Goal: Communication & Community: Answer question/provide support

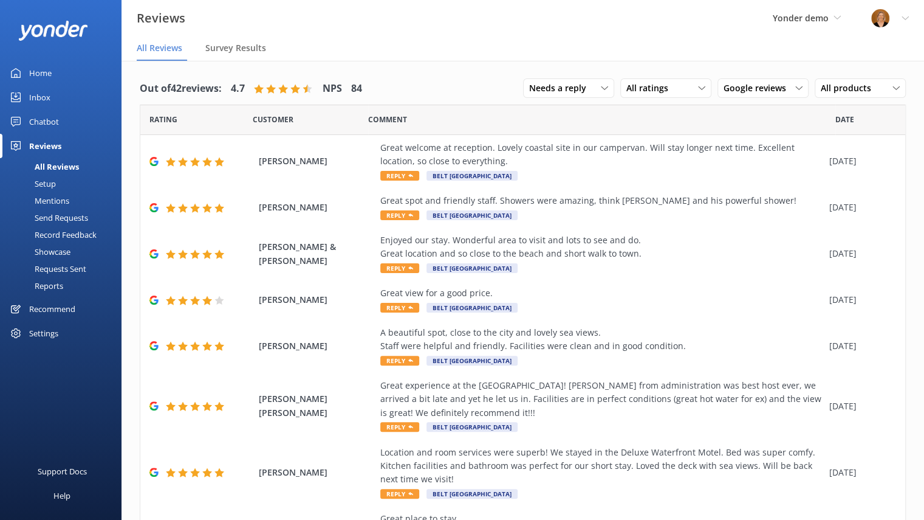
click at [50, 119] on div "Chatbot" at bounding box center [44, 121] width 30 height 24
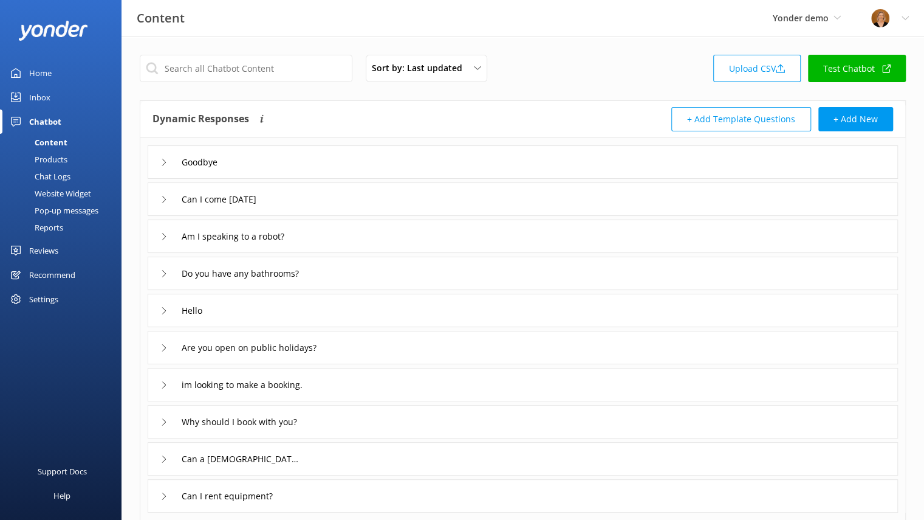
click at [69, 213] on div "Pop-up messages" at bounding box center [52, 210] width 91 height 17
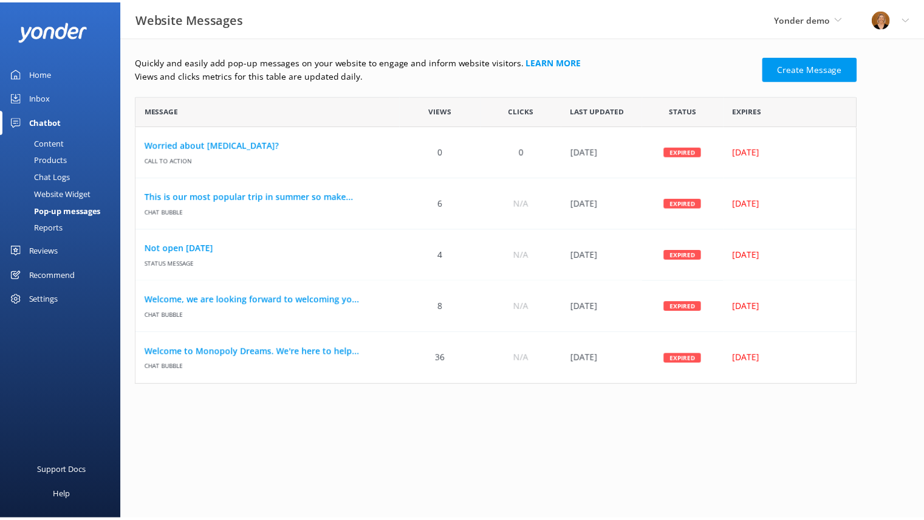
scroll to position [280, 720]
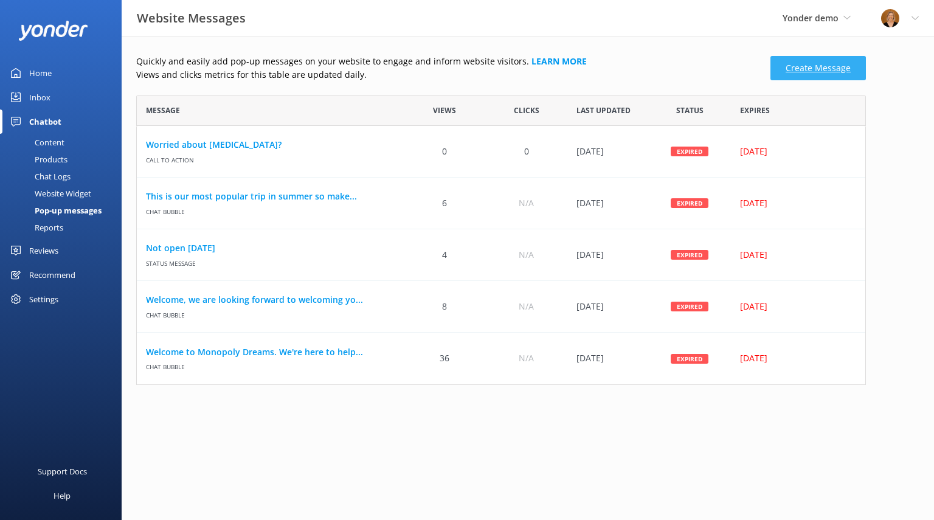
click at [800, 80] on link "Create Message" at bounding box center [817, 68] width 95 height 24
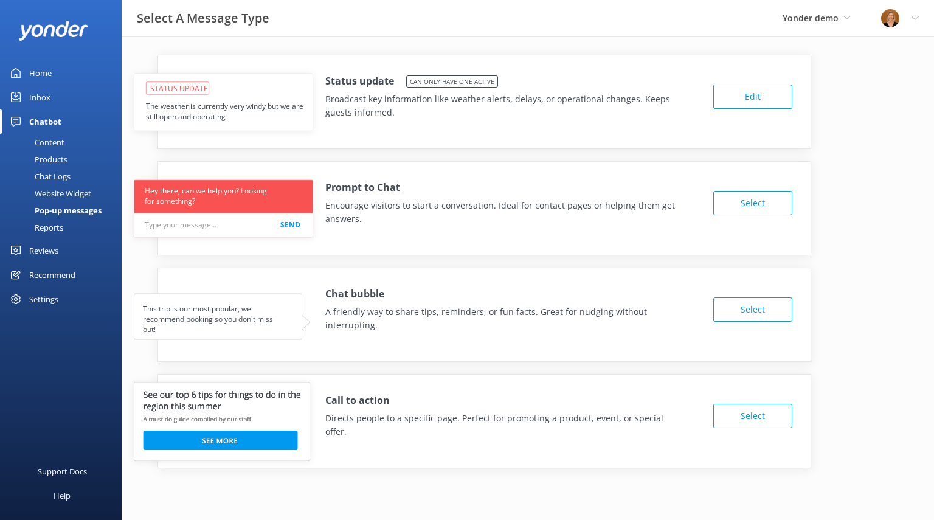
click at [766, 98] on button "Edit" at bounding box center [752, 96] width 79 height 24
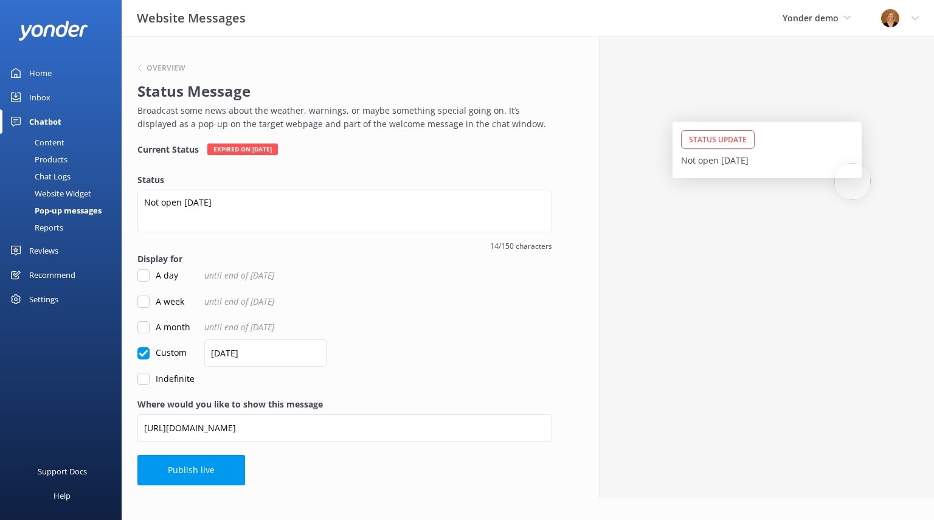
click at [57, 225] on div "Reports" at bounding box center [35, 227] width 56 height 17
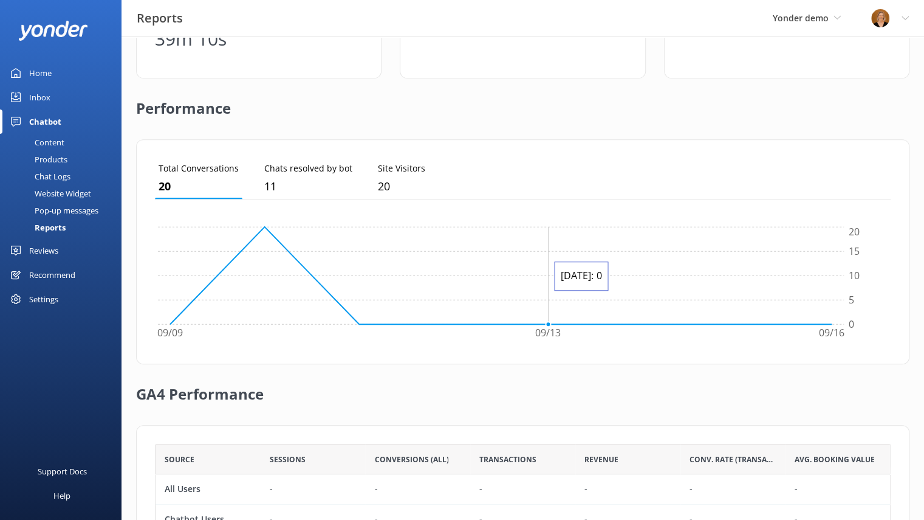
scroll to position [326, 0]
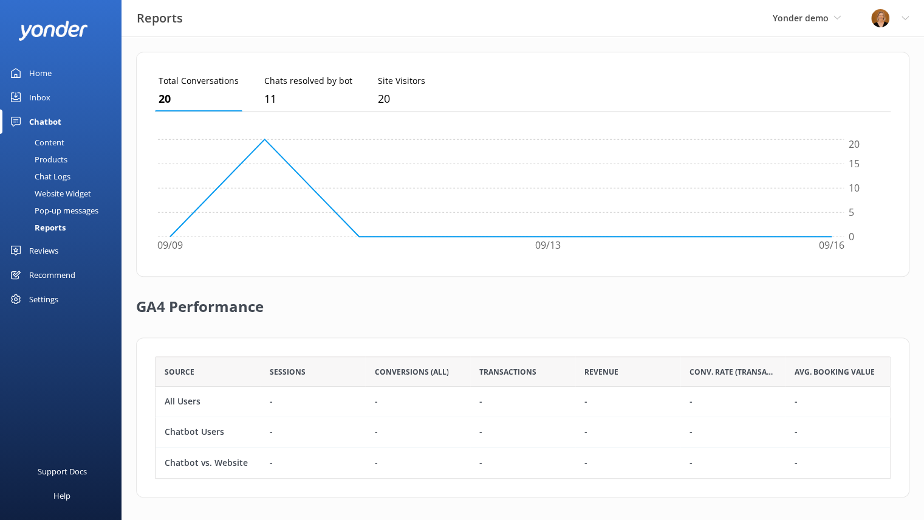
click at [45, 247] on div "Reviews" at bounding box center [43, 250] width 29 height 24
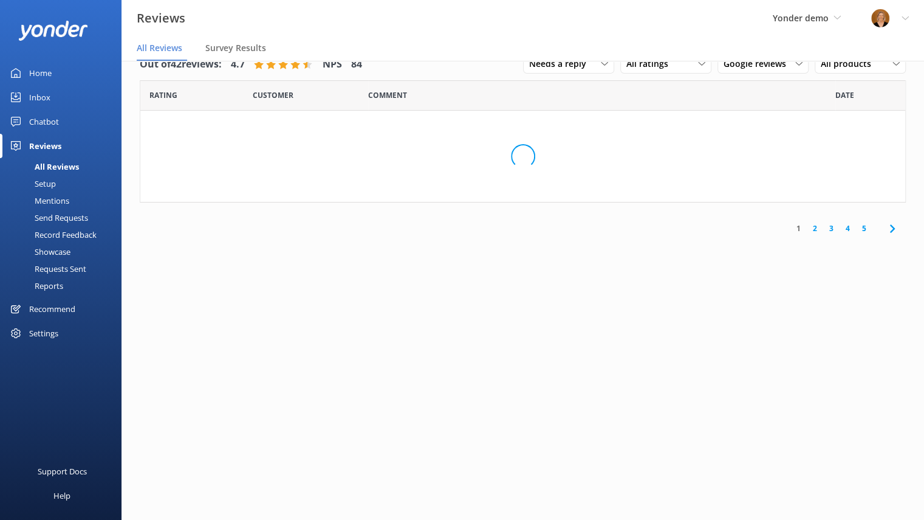
scroll to position [24, 0]
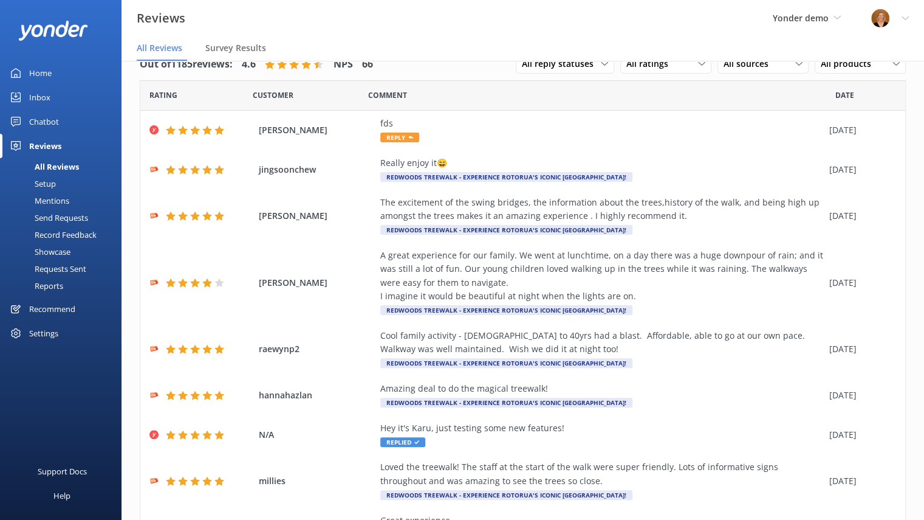
click at [52, 182] on div "Setup" at bounding box center [31, 183] width 49 height 17
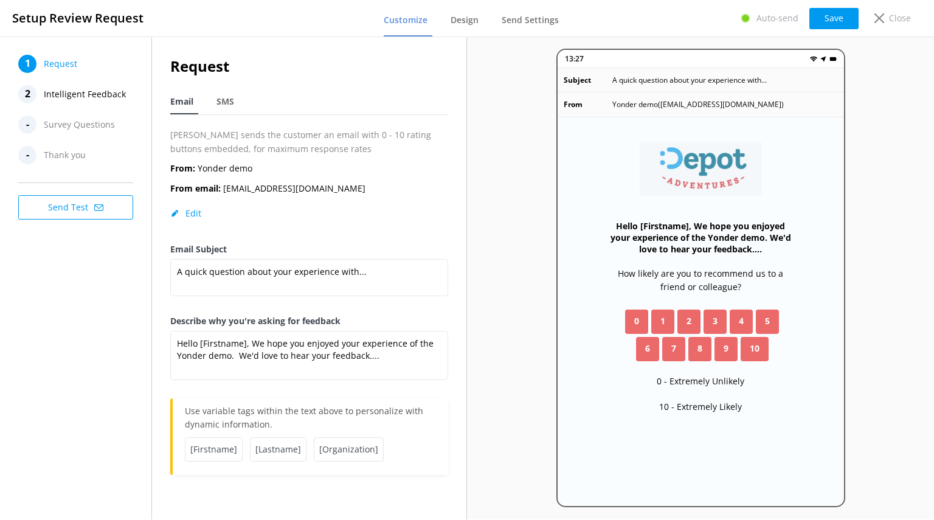
click at [89, 98] on span "Intelligent Feedback" at bounding box center [85, 94] width 82 height 18
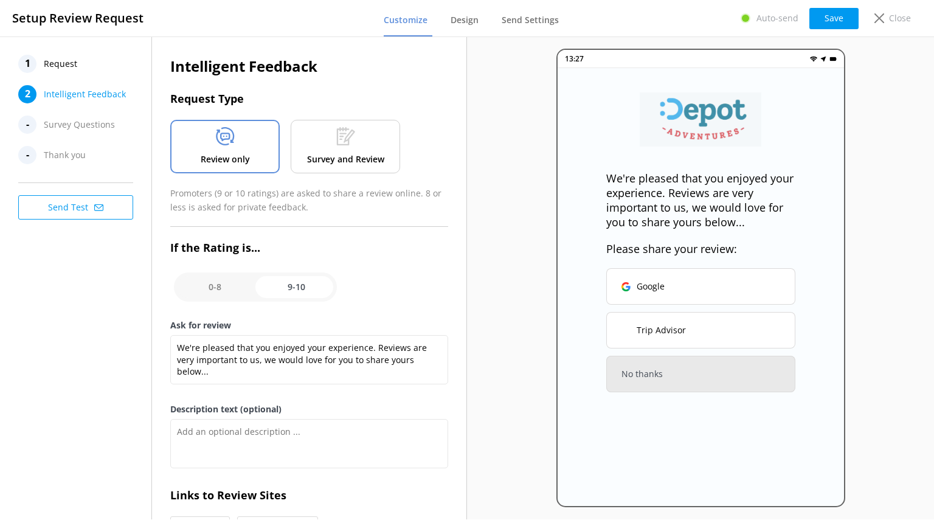
click at [221, 287] on input "checkbox" at bounding box center [255, 286] width 163 height 29
checkbox input "false"
type textarea "We would love to hear your feedback so that we can ensure that your next experi…"
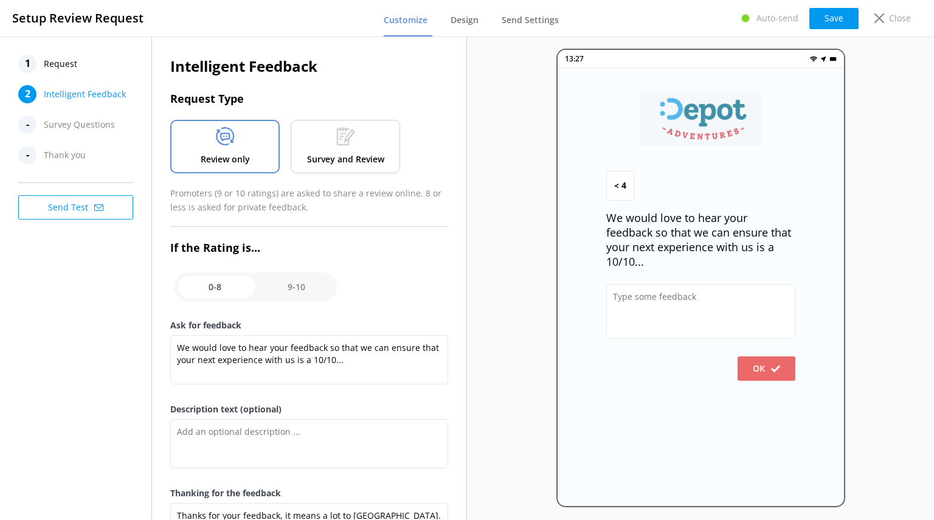
click at [301, 285] on input "checkbox" at bounding box center [255, 286] width 163 height 29
checkbox input "true"
type textarea "We're pleased that you enjoyed your experience. Reviews are very important to u…"
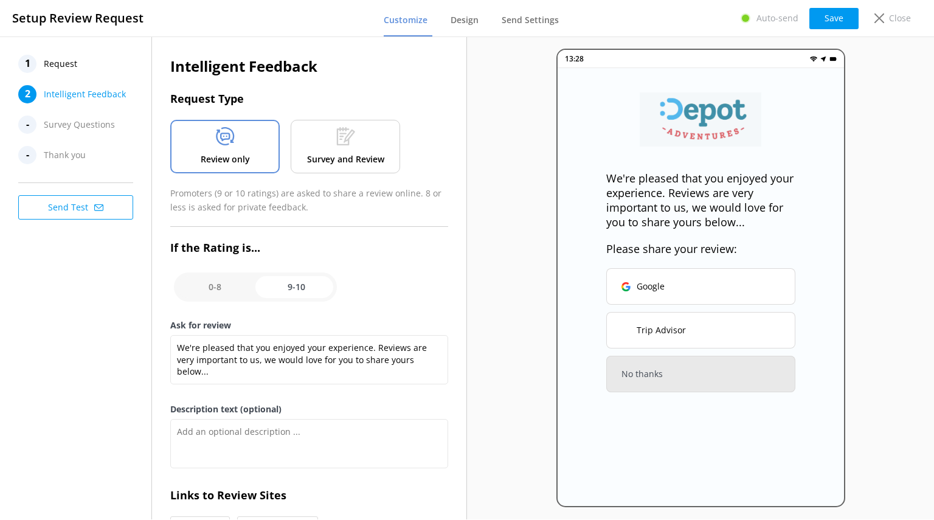
click at [209, 284] on input "checkbox" at bounding box center [255, 286] width 163 height 29
checkbox input "false"
type textarea "We would love to hear your feedback so that we can ensure that your next experi…"
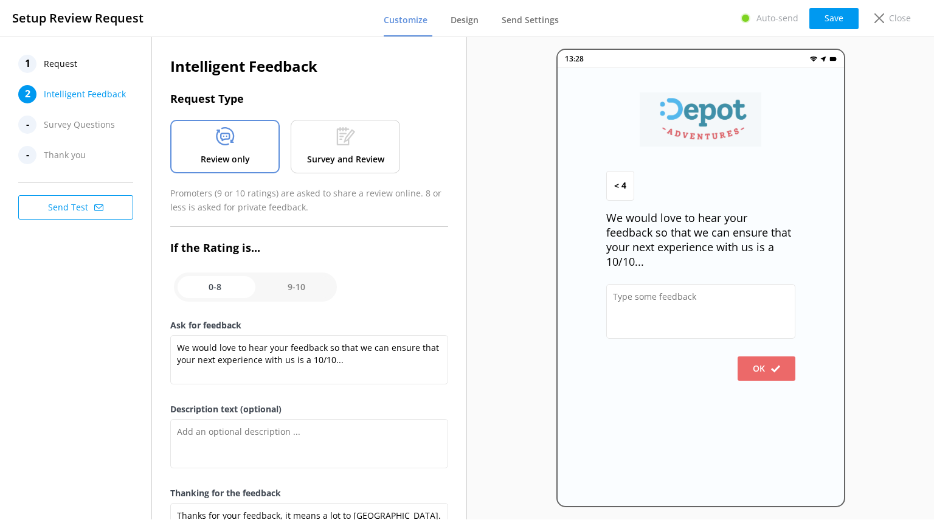
click at [301, 285] on input "checkbox" at bounding box center [255, 286] width 163 height 29
checkbox input "true"
type textarea "We're pleased that you enjoyed your experience. Reviews are very important to u…"
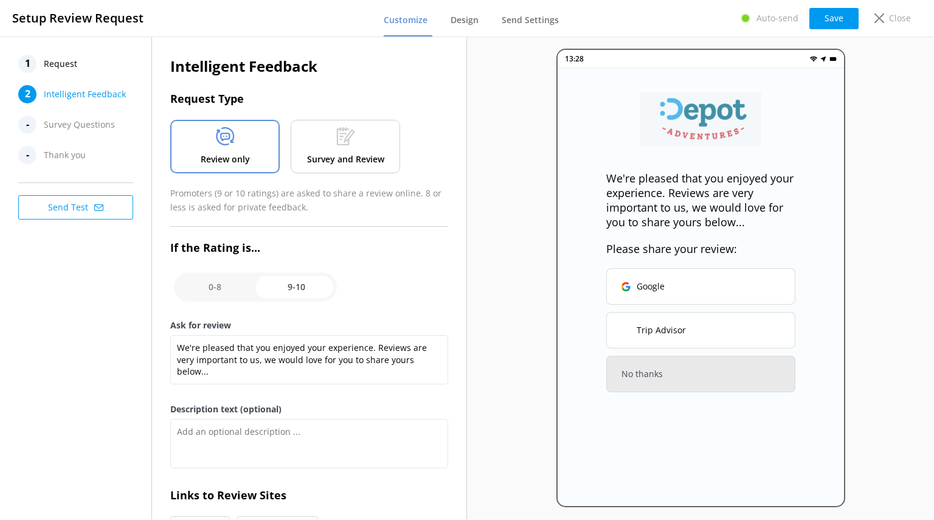
click at [327, 153] on p "Survey and Review" at bounding box center [345, 159] width 77 height 13
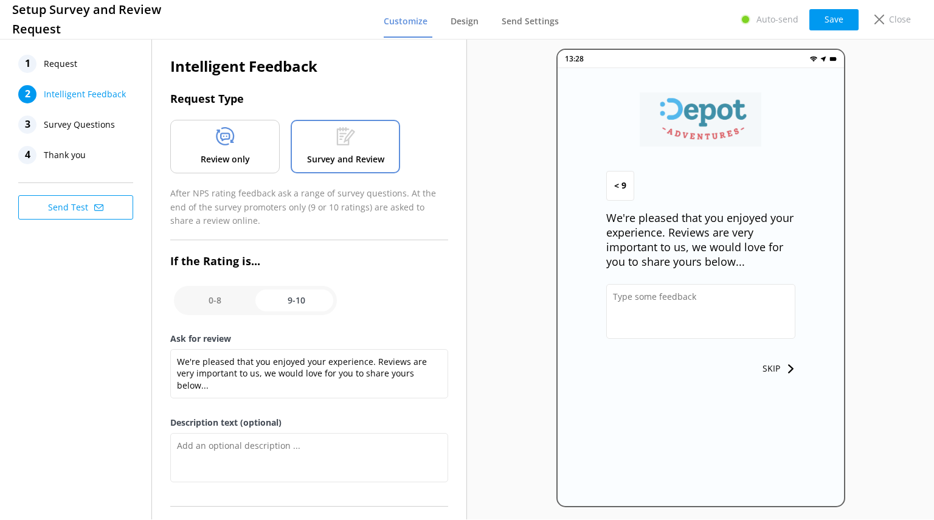
click at [89, 125] on span "Survey Questions" at bounding box center [79, 124] width 71 height 18
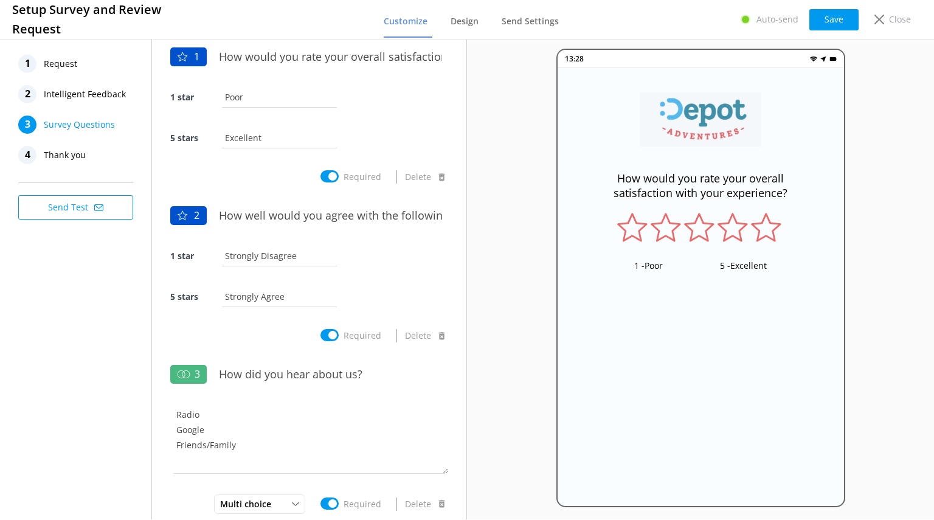
click at [103, 89] on span "Intelligent Feedback" at bounding box center [85, 94] width 82 height 18
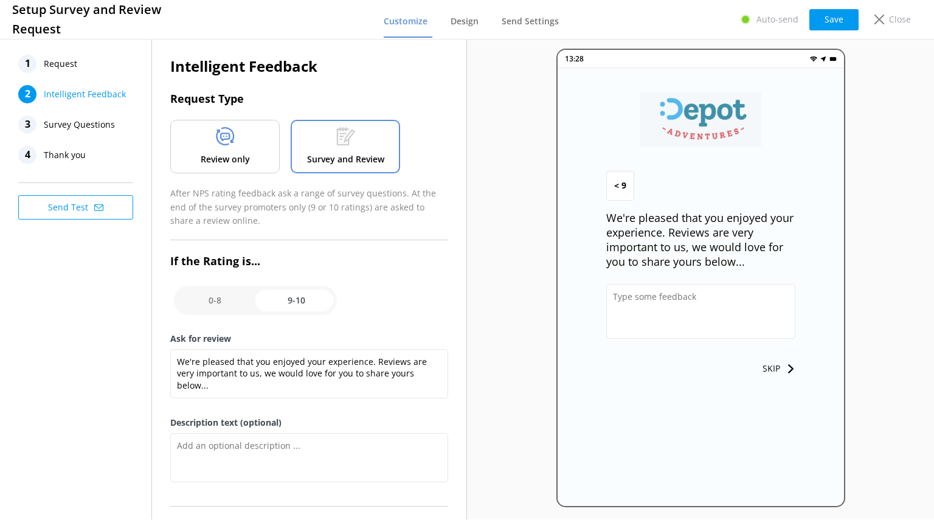
click at [222, 151] on div "Review only" at bounding box center [224, 146] width 109 height 53
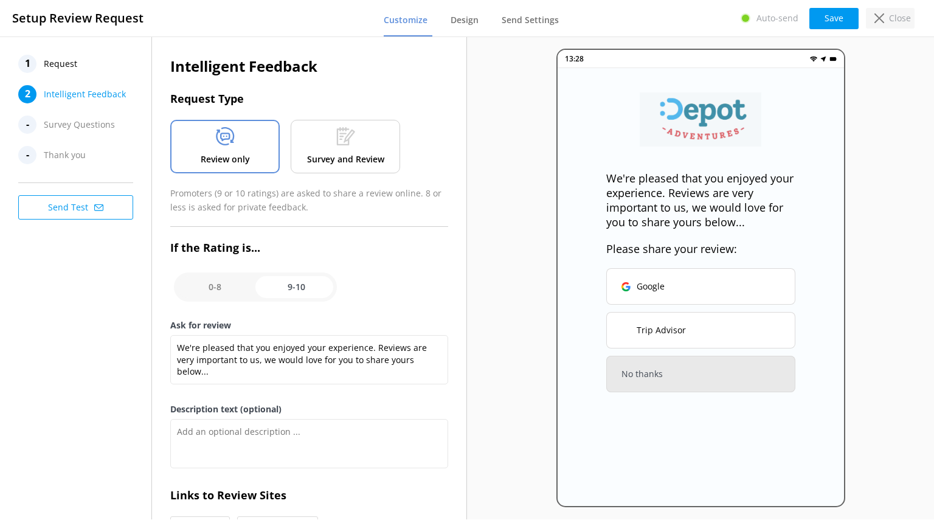
click at [883, 24] on div "Close" at bounding box center [889, 18] width 49 height 21
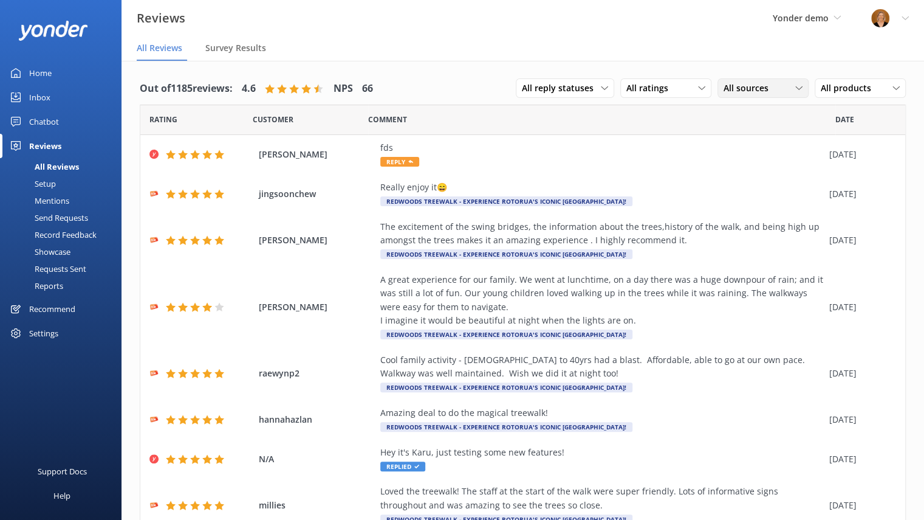
click at [796, 88] on icon at bounding box center [799, 87] width 7 height 7
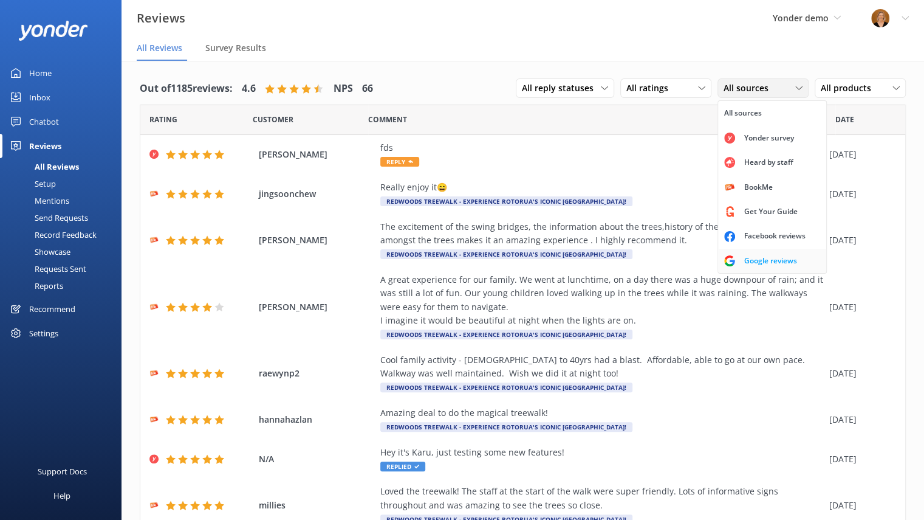
click at [767, 256] on div "Google reviews" at bounding box center [770, 261] width 71 height 12
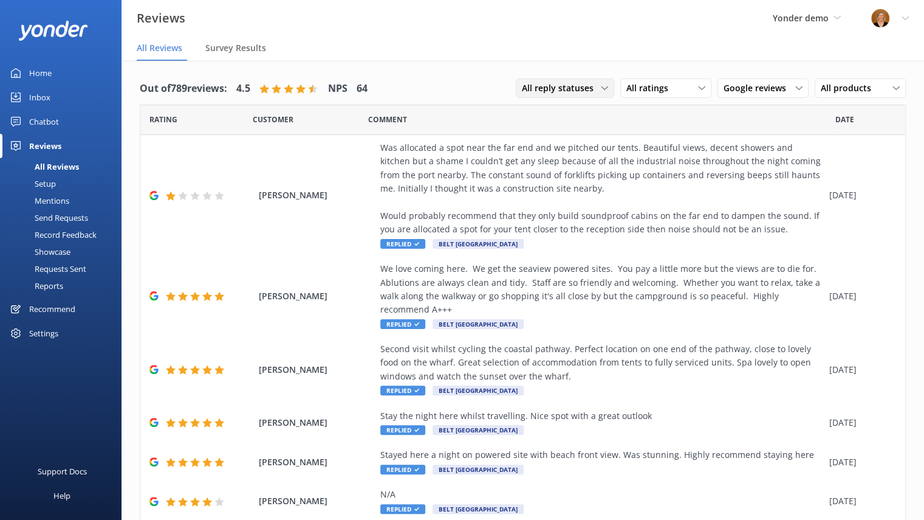
click at [586, 88] on span "All reply statuses" at bounding box center [561, 87] width 79 height 13
click at [545, 139] on div "Needs a reply" at bounding box center [546, 138] width 47 height 12
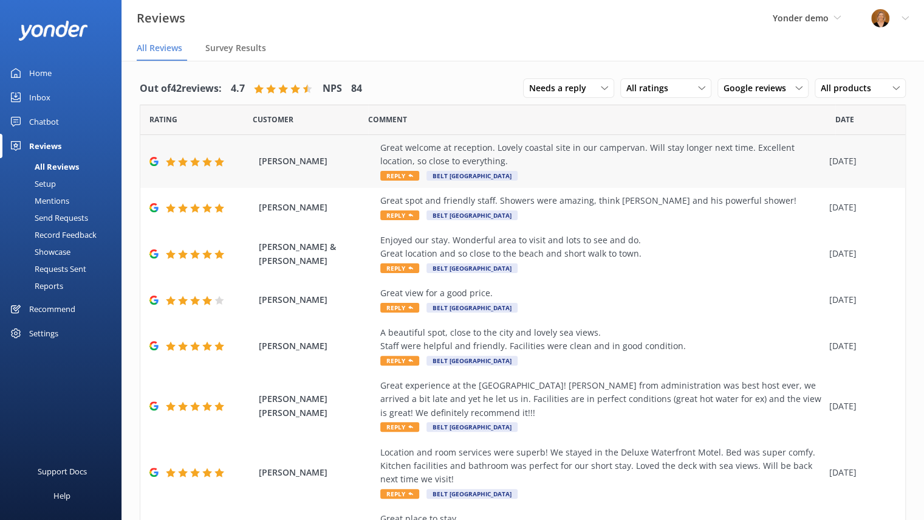
click at [407, 173] on span "Reply" at bounding box center [399, 176] width 39 height 10
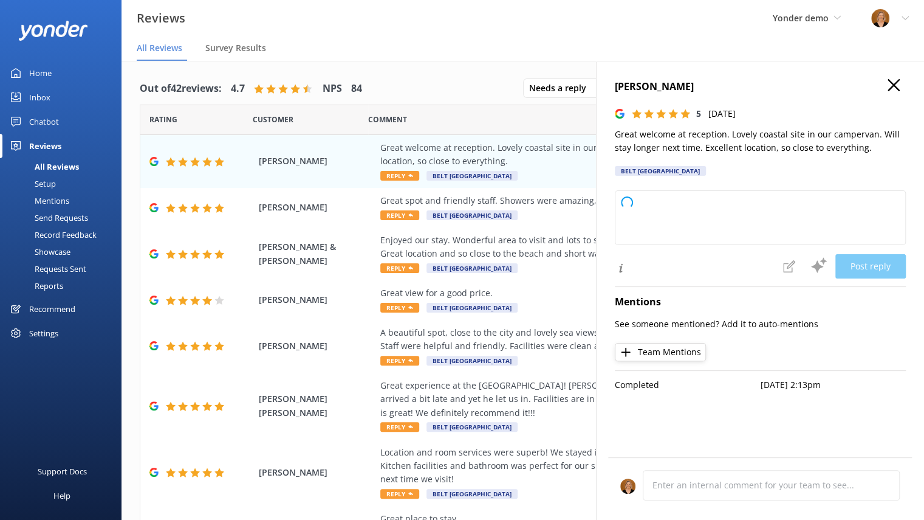
type textarea "Thank you so much for your wonderful feedback! We're delighted you enjoyed your…"
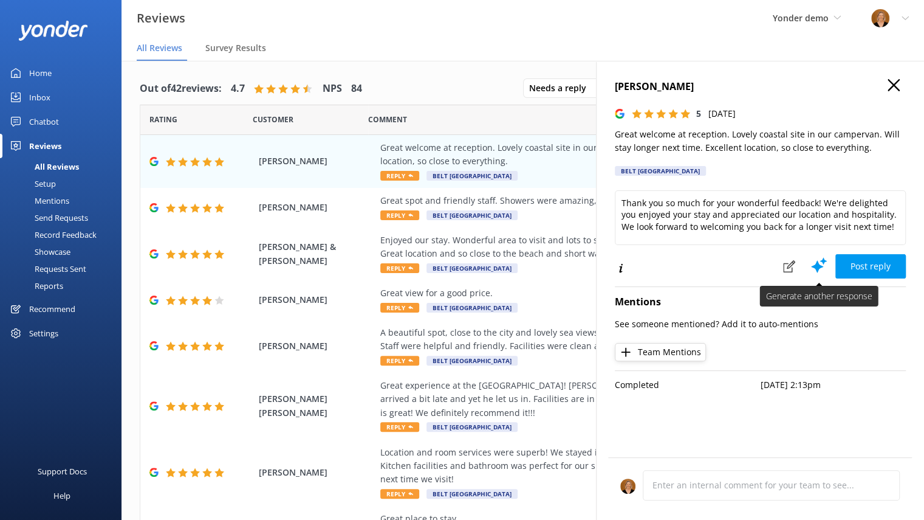
click at [822, 266] on use at bounding box center [819, 265] width 16 height 15
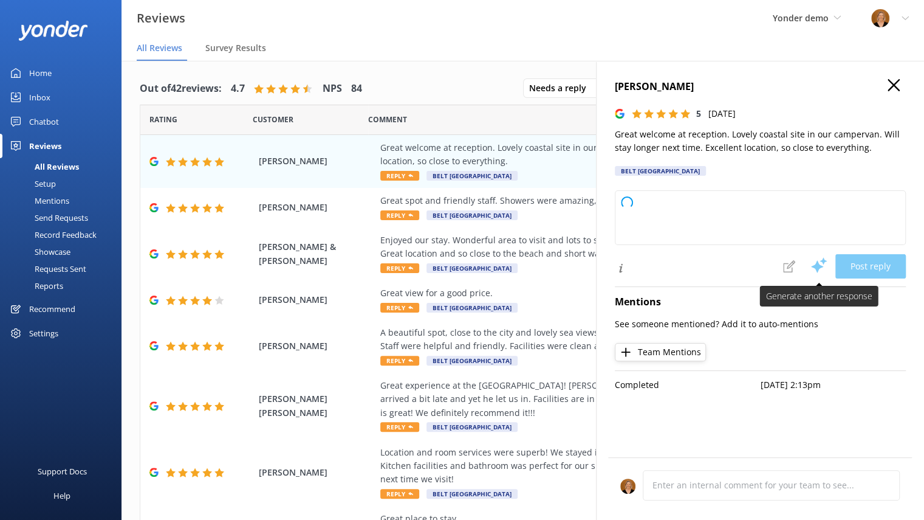
type textarea "Thank you so much for your wonderful review! We're delighted you enjoyed your s…"
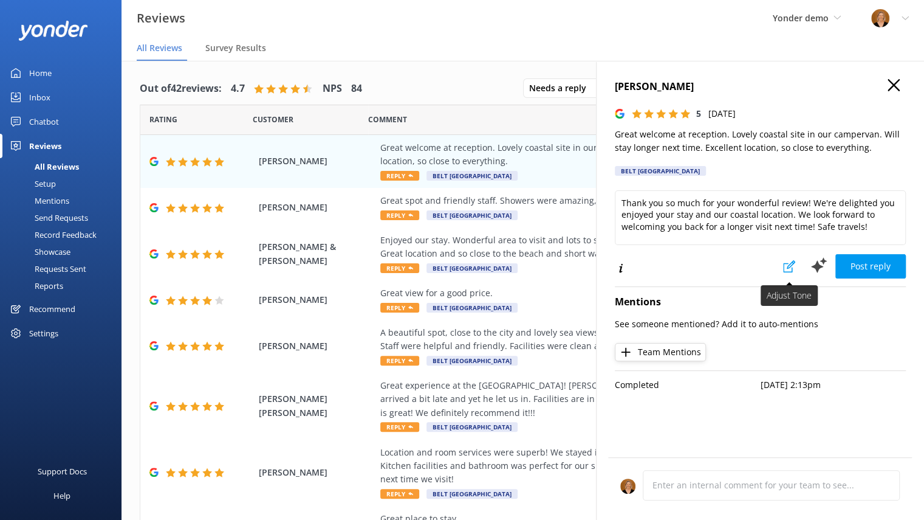
click at [792, 264] on use at bounding box center [789, 266] width 12 height 12
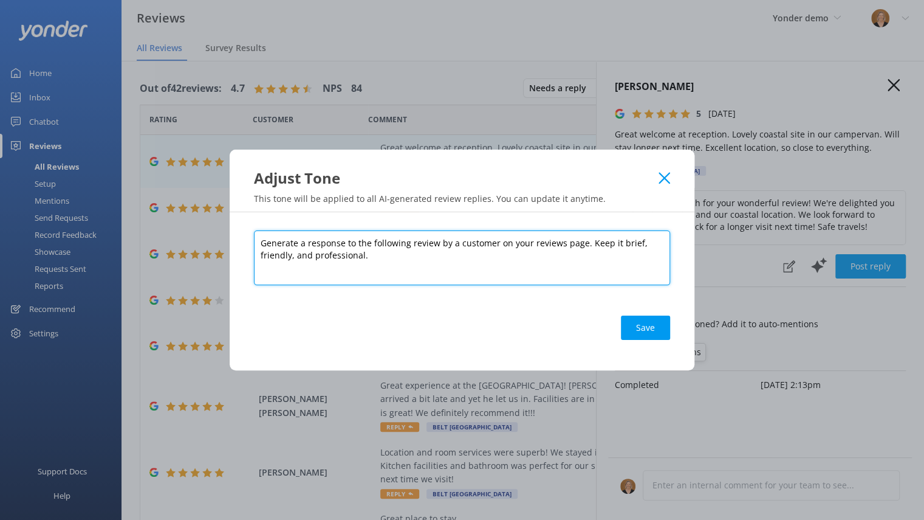
click at [374, 261] on textarea "Generate a response to the following review by a customer on your reviews page.…" at bounding box center [462, 257] width 416 height 55
type textarea "Generate a response to the following review by a customer on your reviews page.…"
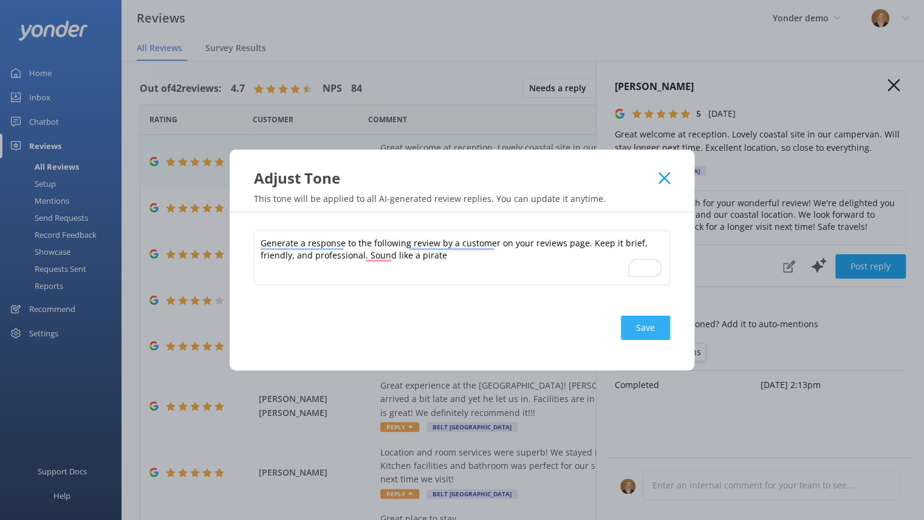
click at [633, 326] on button "Save" at bounding box center [645, 327] width 49 height 24
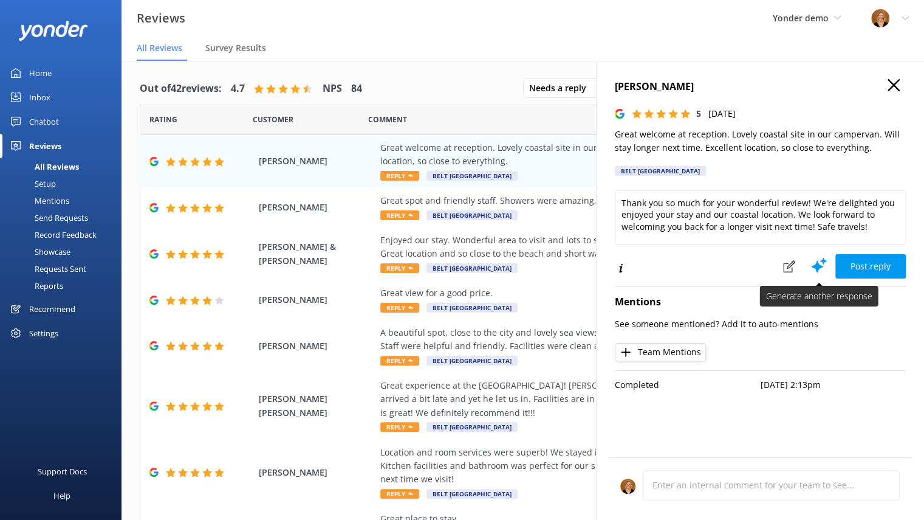
click at [817, 274] on icon at bounding box center [819, 265] width 18 height 18
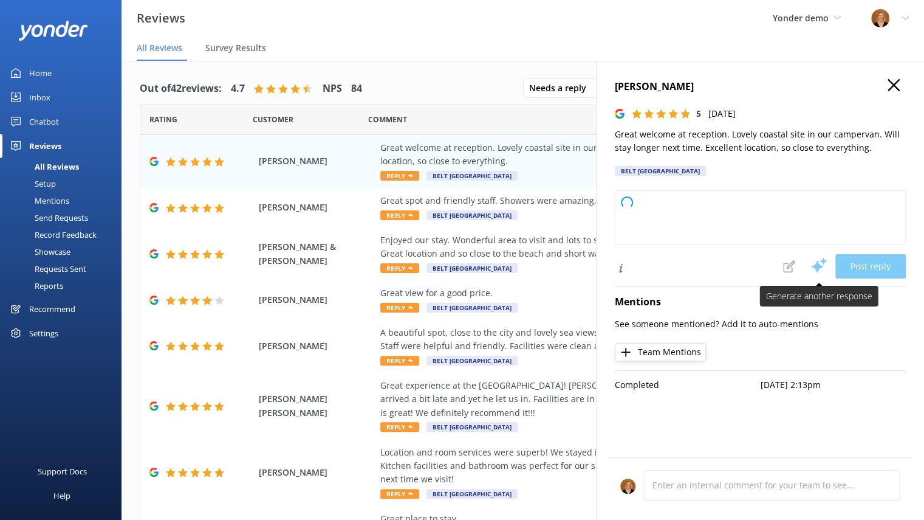
type textarea "Arrr, thank ye kindly for yer glowing words, matey! We be thrilled ye enjoyed y…"
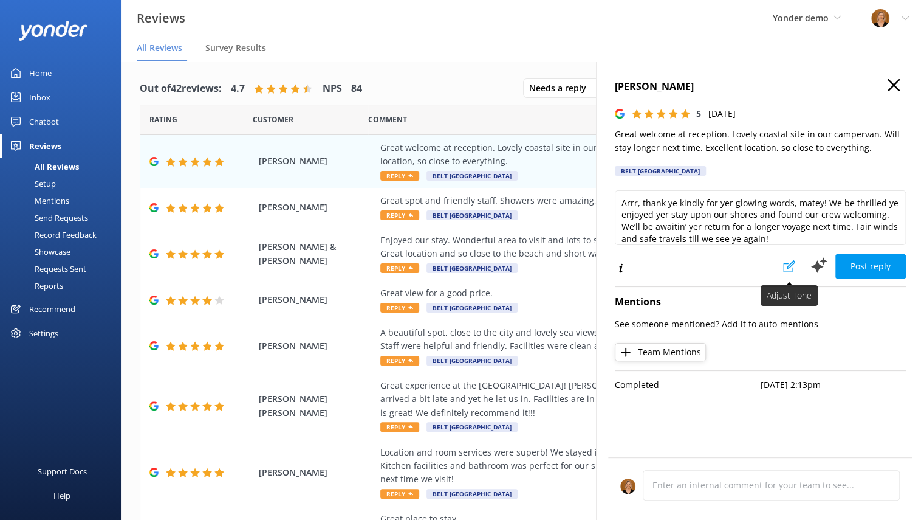
click at [783, 270] on button at bounding box center [789, 266] width 27 height 24
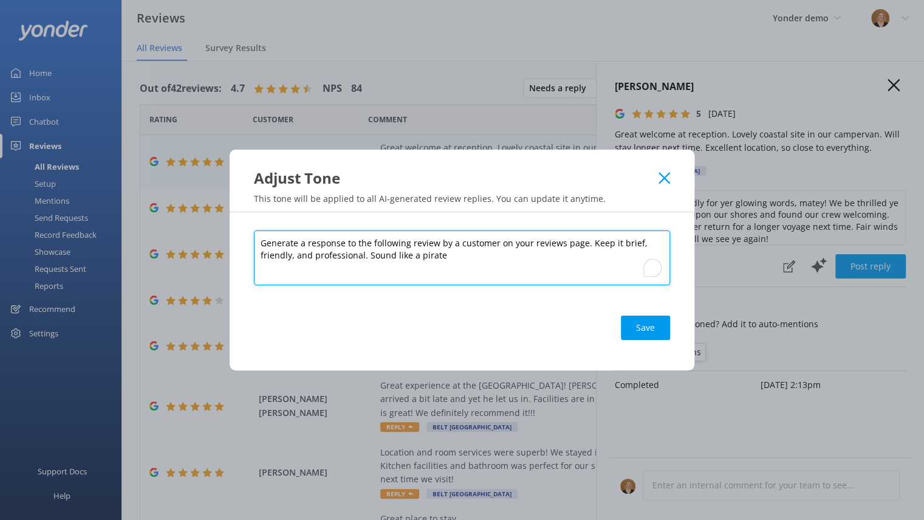
drag, startPoint x: 366, startPoint y: 255, endPoint x: 442, endPoint y: 261, distance: 76.8
click at [442, 261] on textarea "Generate a response to the following review by a customer on your reviews page.…" at bounding box center [462, 257] width 416 height 55
type textarea "Generate a response to the following review by a customer on your reviews page.…"
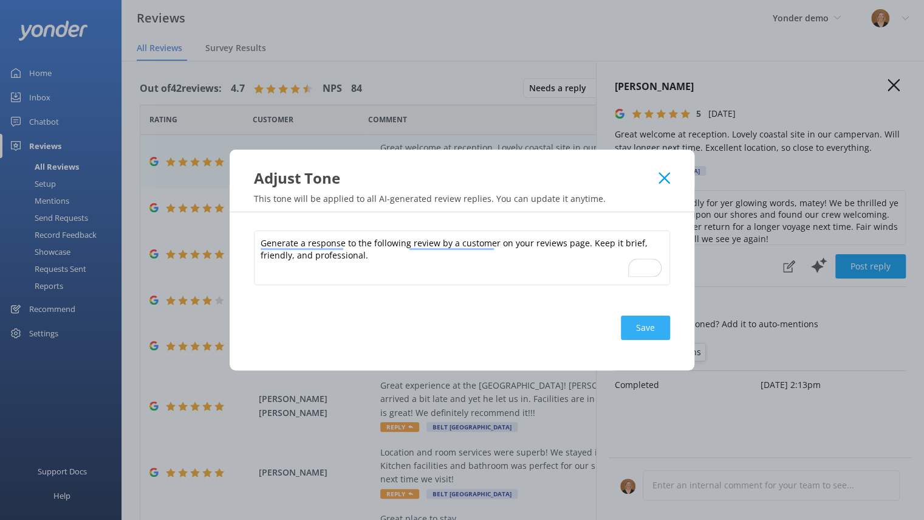
click at [650, 334] on button "Save" at bounding box center [645, 327] width 49 height 24
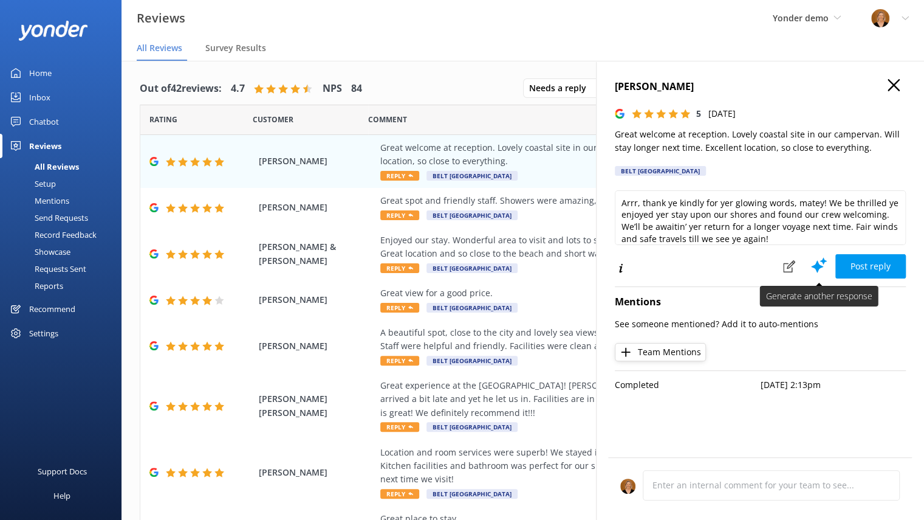
click at [817, 269] on use at bounding box center [819, 265] width 16 height 15
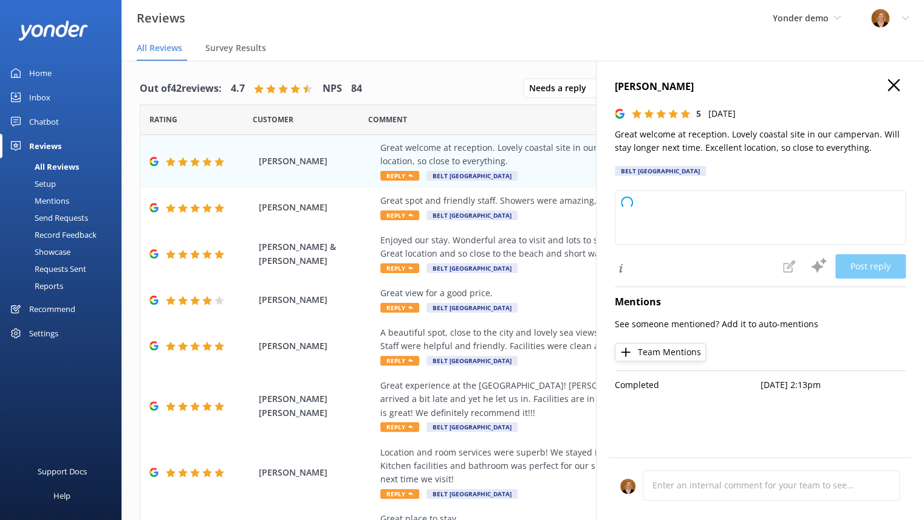
type textarea "Thank you so much for your wonderful review! We're delighted you enjoyed your s…"
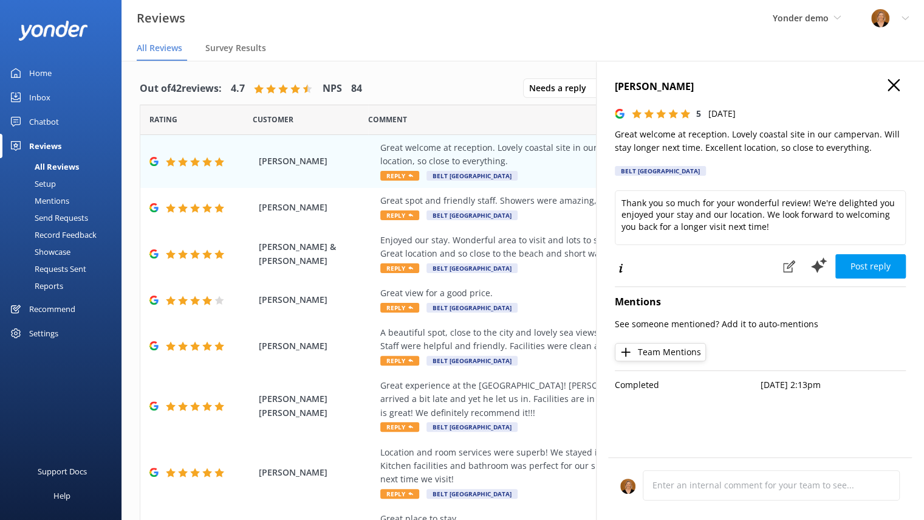
click at [894, 84] on use "button" at bounding box center [894, 85] width 12 height 12
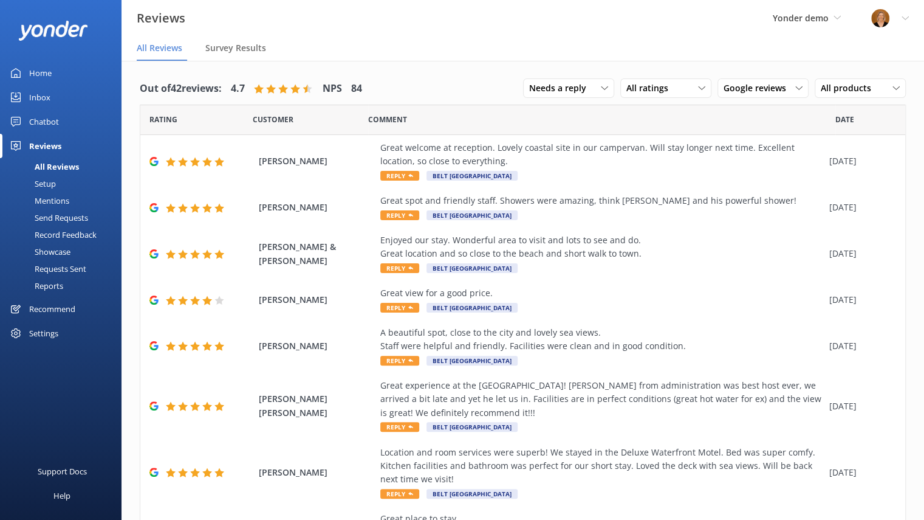
click at [63, 200] on div "Mentions" at bounding box center [38, 200] width 62 height 17
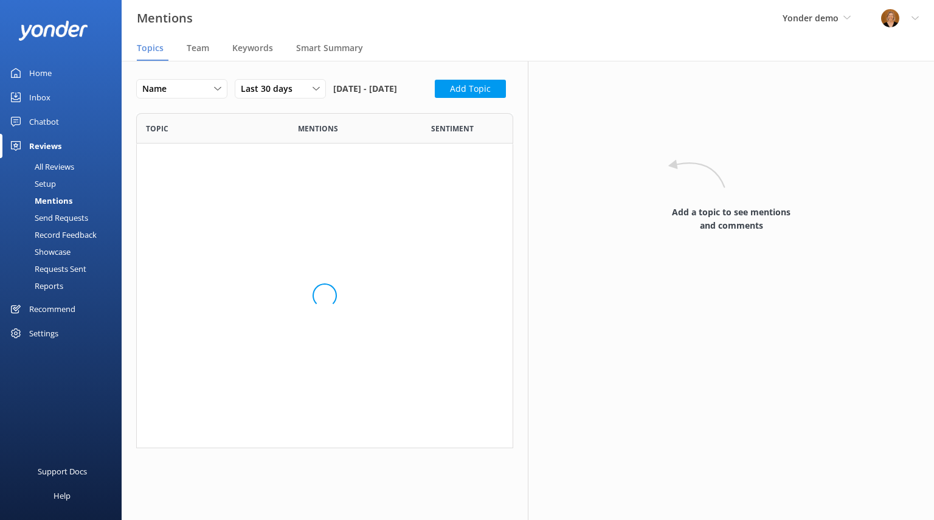
scroll to position [605, 358]
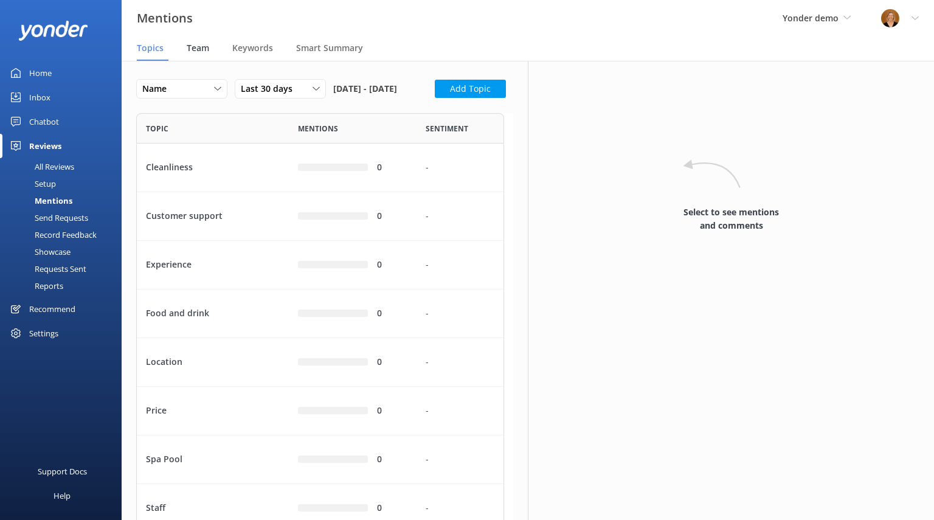
click at [190, 44] on span "Team" at bounding box center [198, 48] width 22 height 12
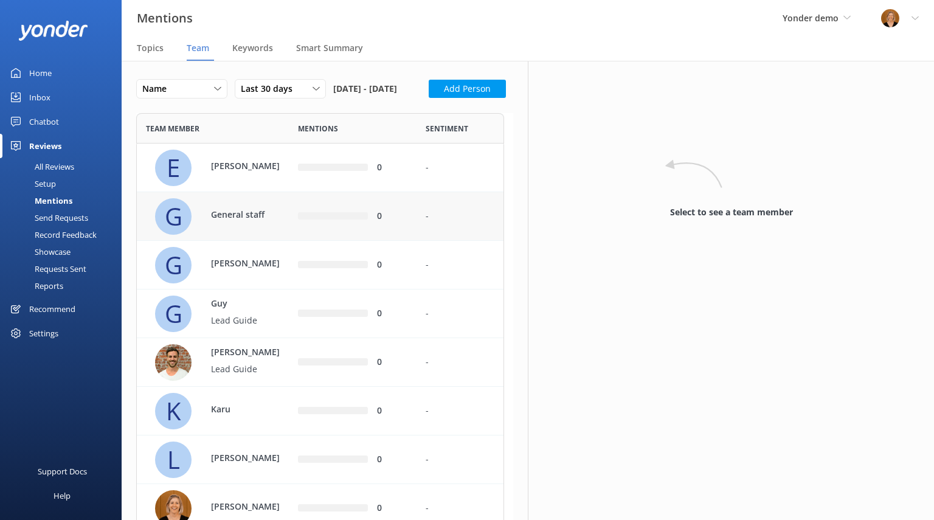
scroll to position [653, 358]
